Goal: Task Accomplishment & Management: Use online tool/utility

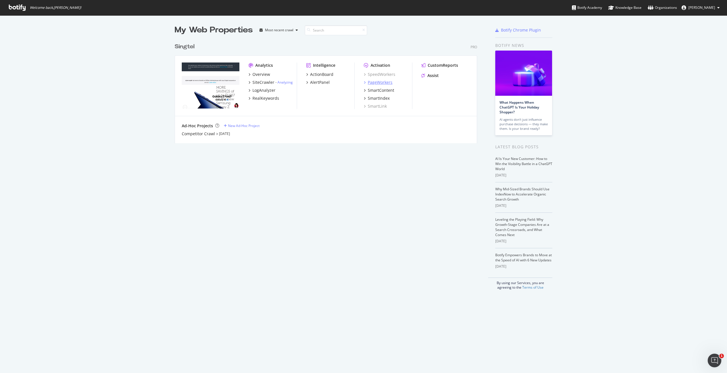
click at [387, 82] on div "PageWorkers" at bounding box center [380, 83] width 25 height 6
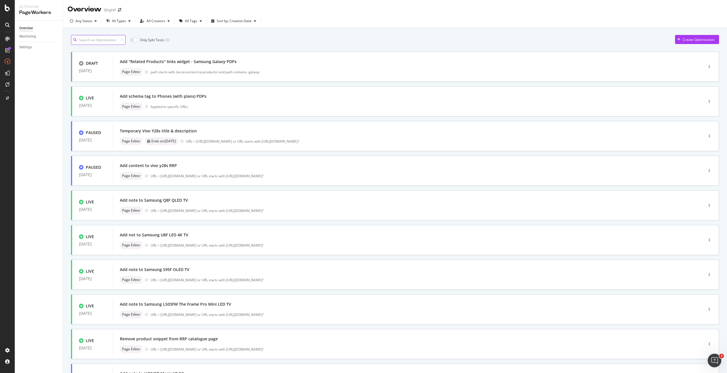
click at [101, 41] on input at bounding box center [98, 40] width 55 height 10
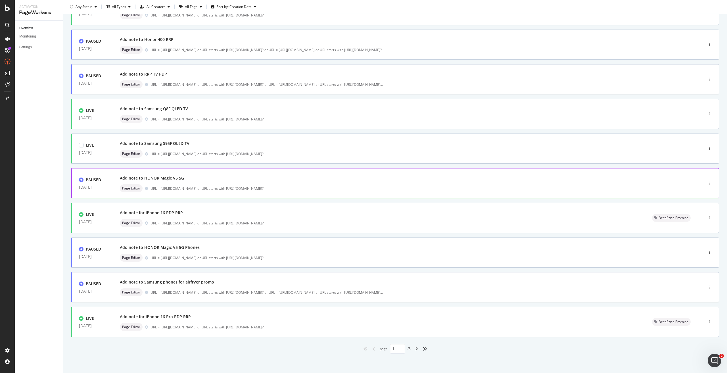
scroll to position [57, 0]
click at [275, 217] on div "Add note for iPhone 16 PDP RRP Page Editor URL = [URL][DOMAIN_NAME] or URL star…" at bounding box center [379, 217] width 519 height 18
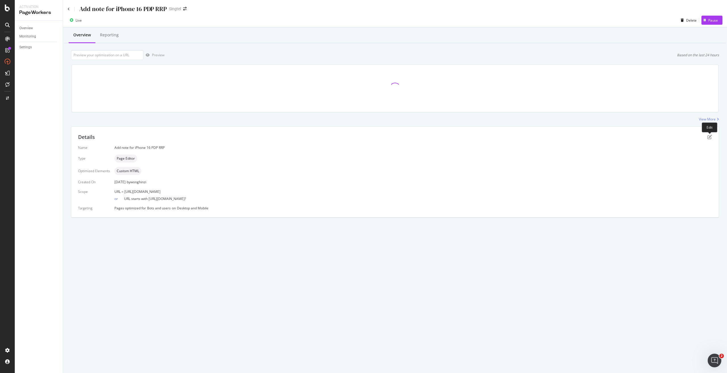
click at [709, 134] on div "Details" at bounding box center [395, 137] width 634 height 7
click at [709, 136] on icon "pen-to-square" at bounding box center [710, 137] width 5 height 5
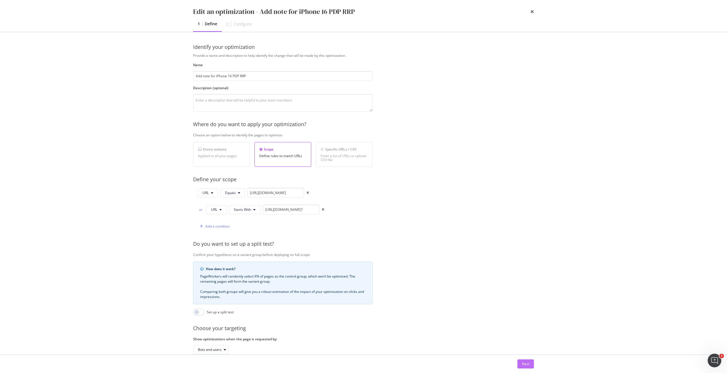
click at [526, 362] on div "Next" at bounding box center [525, 363] width 7 height 5
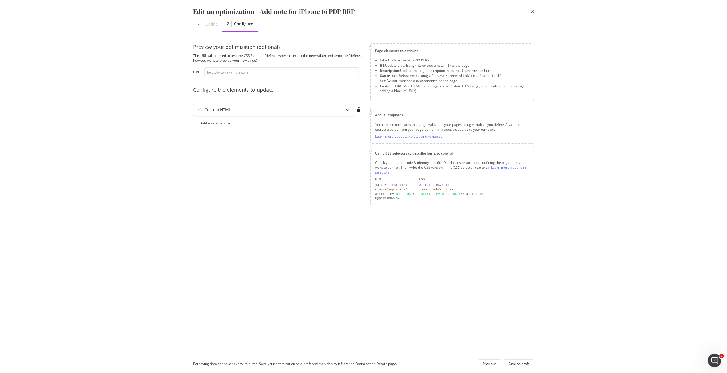
click at [258, 105] on div "Custom HTML 1" at bounding box center [273, 109] width 160 height 13
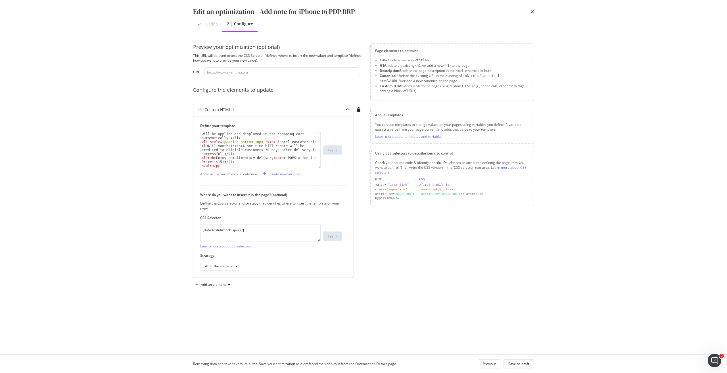
scroll to position [84, 0]
drag, startPoint x: 258, startPoint y: 234, endPoint x: 182, endPoint y: 235, distance: 75.9
click at [182, 235] on div "Preview your optimization (optional) This URL will be used to test the CSS Sele…" at bounding box center [364, 193] width 364 height 322
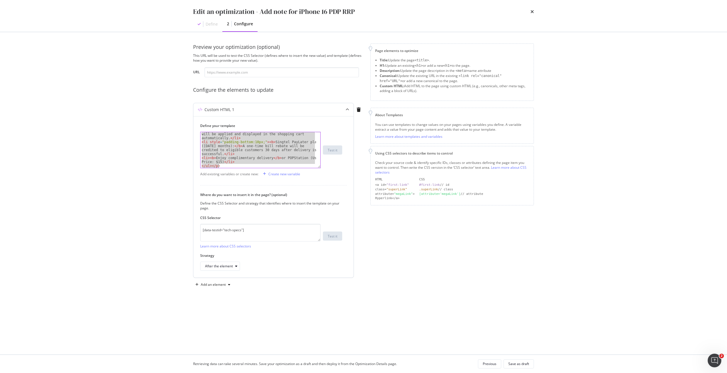
drag, startPoint x: 201, startPoint y: 133, endPoint x: 253, endPoint y: 178, distance: 67.9
click at [253, 178] on div "Define your template <h3 style="padding-top:10px;">TRADE-IN BONUS</h3></p> < li…" at bounding box center [273, 196] width 160 height 161
type textarea "<li><b>Enjoy complimentary delivery</b> or POPStation (Usual Price: $15)</li> <…"
